Goal: Task Accomplishment & Management: Manage account settings

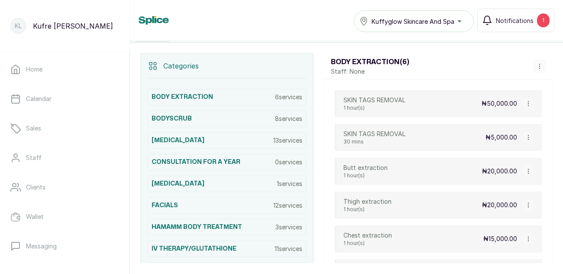
scroll to position [166, 0]
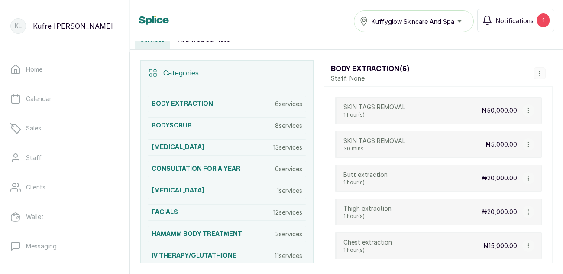
click at [526, 113] on button "button" at bounding box center [528, 110] width 12 height 12
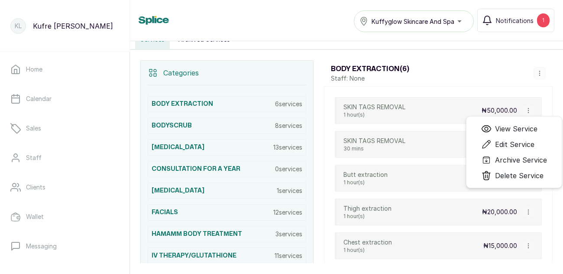
click at [512, 177] on span "Delete Service" at bounding box center [519, 175] width 49 height 10
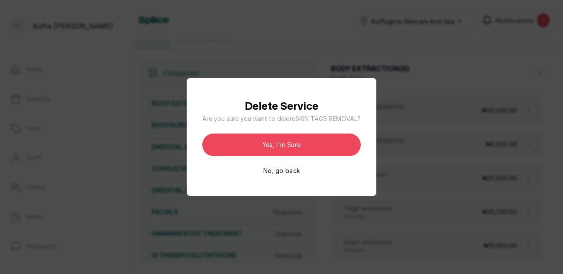
click at [325, 156] on button "Yes, I'm sure" at bounding box center [281, 144] width 159 height 23
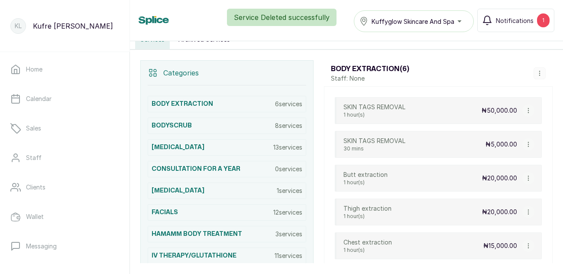
click at [435, 112] on div "SKIN TAGS REMOVAL 1 hour(s) ₦50,000.00 View Service Edit Service Archive Servic…" at bounding box center [438, 110] width 207 height 27
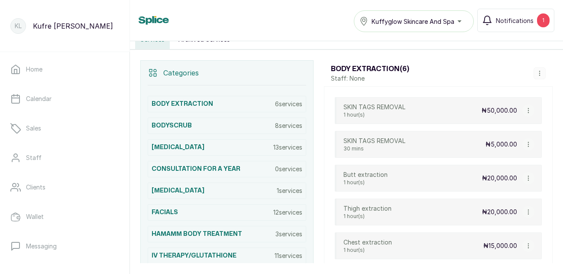
click at [471, 109] on div "SKIN TAGS REMOVAL 1 hour(s) ₦50,000.00 View Service Edit Service Archive Servic…" at bounding box center [438, 110] width 207 height 27
click at [506, 113] on p "₦50,000.00" at bounding box center [500, 110] width 36 height 9
click at [474, 176] on div "Butt extraction 1 hour(s) ₦20,000.00" at bounding box center [438, 178] width 207 height 27
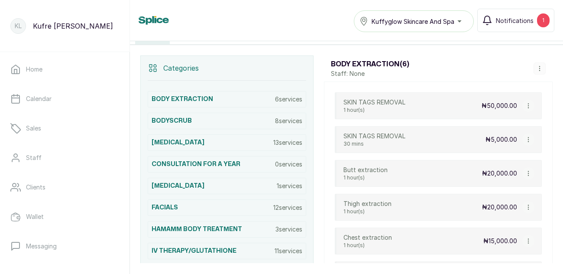
scroll to position [162, 0]
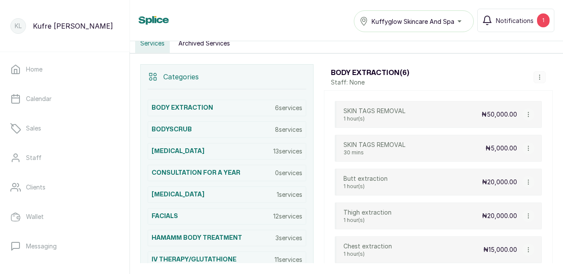
click at [444, 119] on div "SKIN TAGS REMOVAL 1 hour(s) ₦50,000.00 View Service Edit Service Archive Servic…" at bounding box center [438, 114] width 207 height 27
click at [497, 118] on div "₦50,000.00 View Service Edit Service Archive Service Delete Service" at bounding box center [508, 114] width 53 height 12
click at [502, 115] on p "₦50,000.00" at bounding box center [500, 114] width 36 height 9
click at [505, 112] on p "₦50,000.00" at bounding box center [500, 114] width 36 height 9
click at [503, 111] on p "₦50,000.00" at bounding box center [500, 114] width 36 height 9
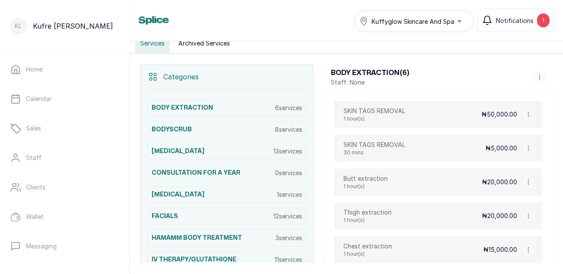
click at [503, 110] on p "₦50,000.00" at bounding box center [500, 114] width 36 height 9
click at [498, 114] on p "₦50,000.00" at bounding box center [500, 114] width 36 height 9
click at [500, 110] on p "₦50,000.00" at bounding box center [500, 114] width 36 height 9
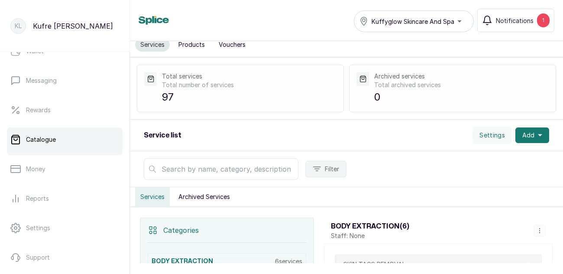
scroll to position [0, 0]
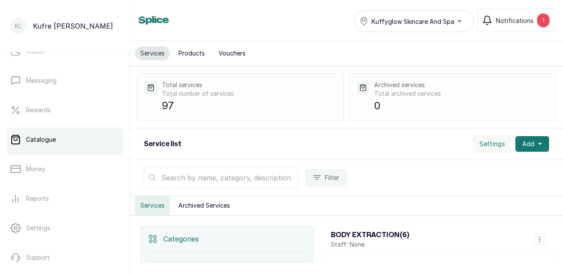
click at [494, 142] on button "Settings" at bounding box center [492, 143] width 39 height 17
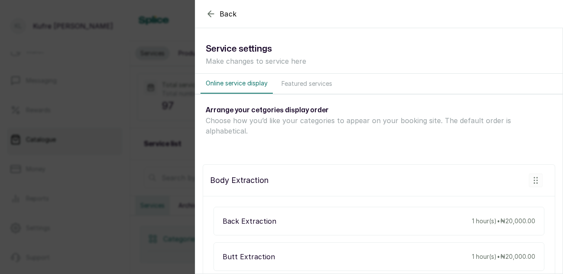
click at [211, 11] on icon "button" at bounding box center [211, 14] width 6 height 6
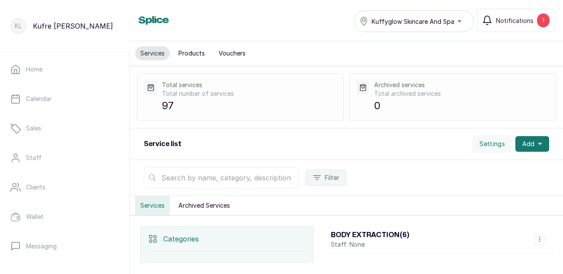
click at [76, 67] on link "Home" at bounding box center [65, 69] width 116 height 24
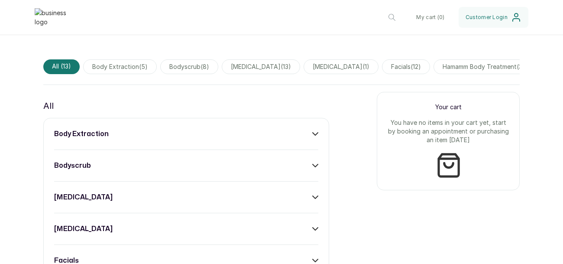
scroll to position [279, 0]
